Goal: Information Seeking & Learning: Learn about a topic

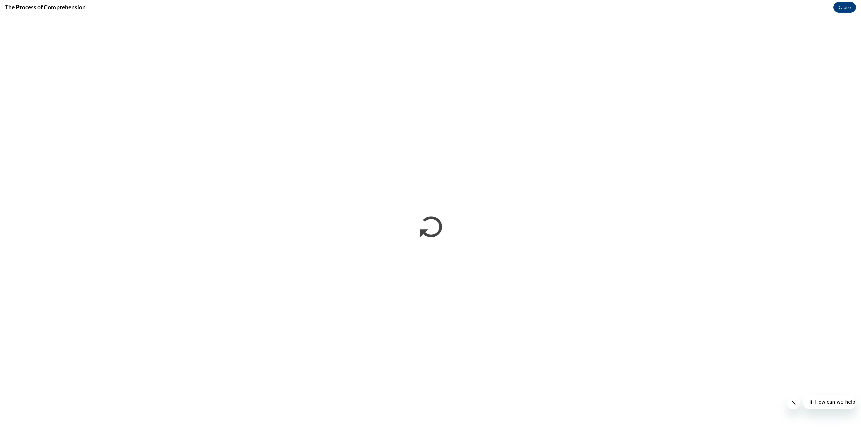
scroll to position [226, 0]
